Goal: Book appointment/travel/reservation

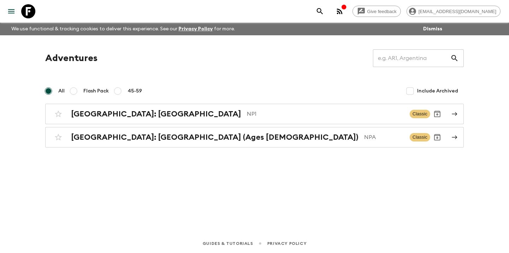
click at [300, 68] on div "Adventures ​ All Flash Pack 45-59 Include Archived [GEOGRAPHIC_DATA]: [GEOGRAPH…" at bounding box center [254, 98] width 435 height 98
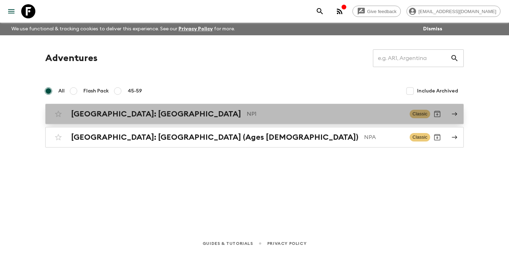
click at [154, 117] on h2 "[GEOGRAPHIC_DATA]: [GEOGRAPHIC_DATA]" at bounding box center [156, 114] width 170 height 9
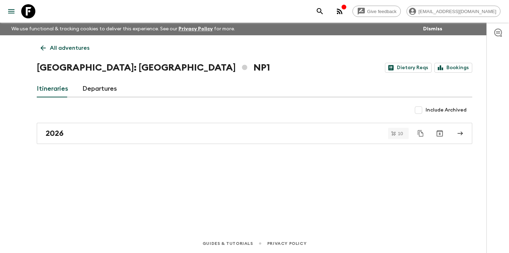
click at [116, 89] on div "Itineraries Departures" at bounding box center [254, 89] width 435 height 17
click at [110, 89] on link "Departures" at bounding box center [99, 89] width 35 height 17
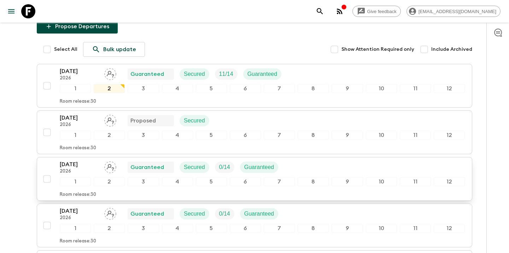
scroll to position [86, 0]
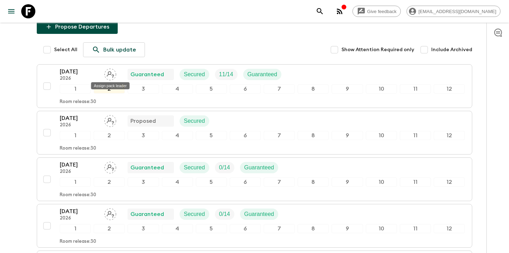
click at [114, 90] on div "Assign pack leader" at bounding box center [110, 83] width 40 height 13
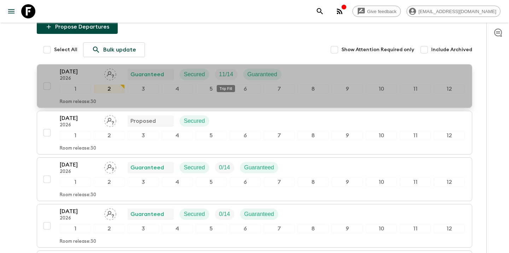
click at [227, 73] on p "11 / 14" at bounding box center [226, 74] width 14 height 8
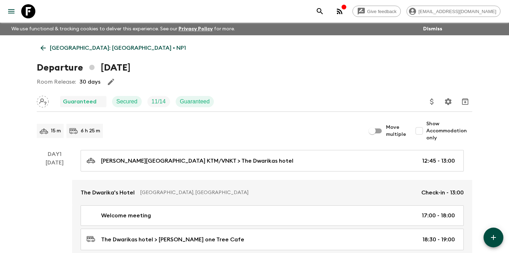
click at [41, 49] on icon at bounding box center [43, 48] width 8 height 8
